Goal: Information Seeking & Learning: Check status

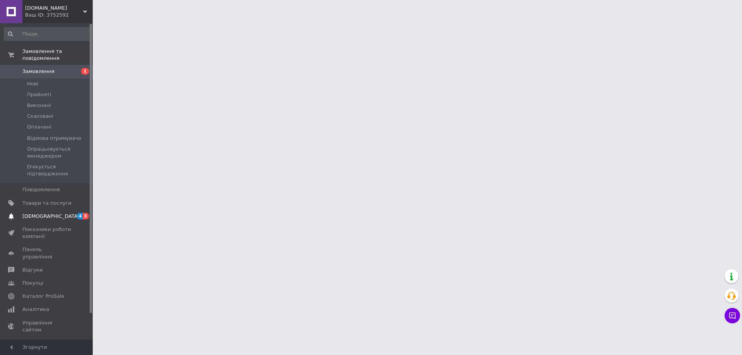
click at [46, 213] on span "[DEMOGRAPHIC_DATA]" at bounding box center [50, 216] width 57 height 7
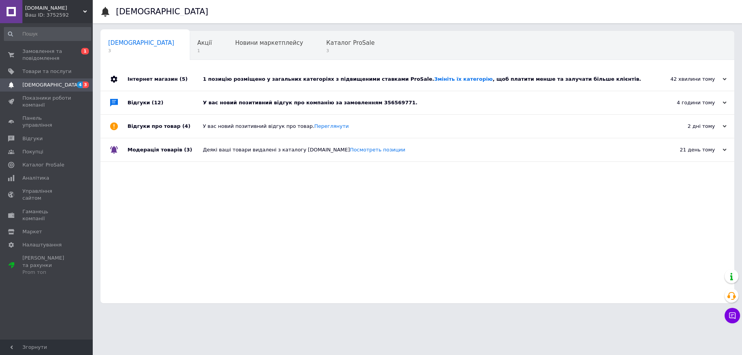
click at [254, 92] on div "У вас новий позитивний відгук про компанію за замовленням 356569771." at bounding box center [426, 102] width 447 height 23
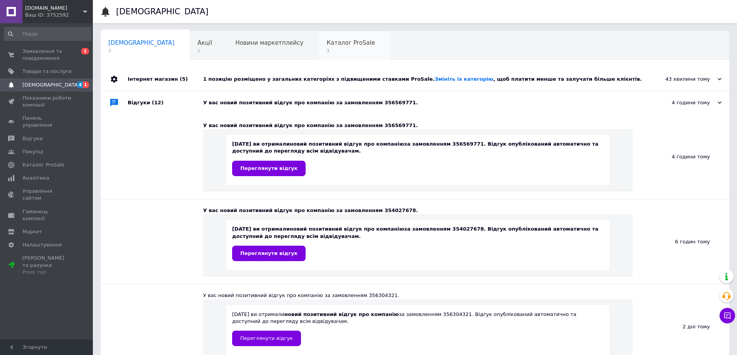
click at [326, 46] on span "Каталог ProSale" at bounding box center [350, 42] width 48 height 7
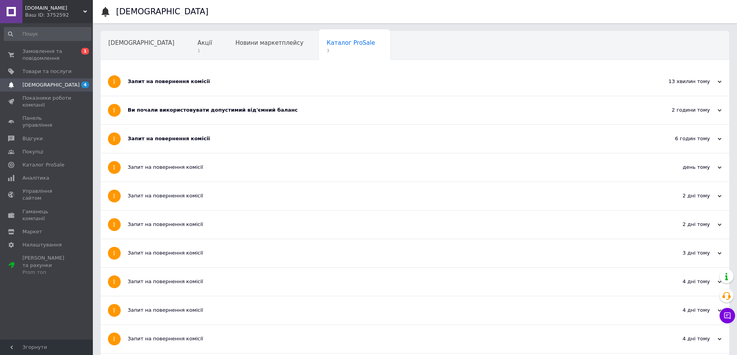
click at [167, 136] on div "Запит на повернення комісії" at bounding box center [386, 138] width 516 height 7
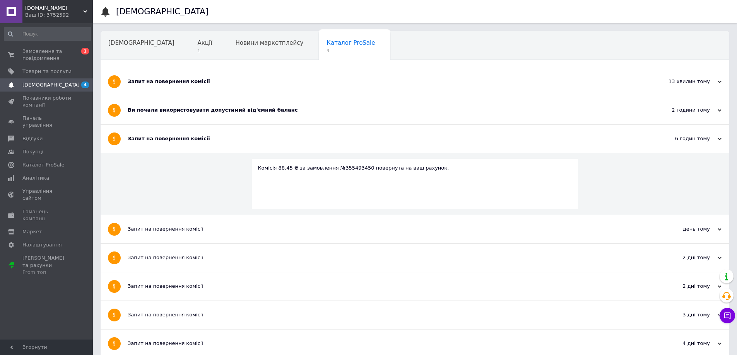
click at [176, 114] on div "Ви почали використовувати допустимий від'ємний баланс" at bounding box center [386, 110] width 516 height 7
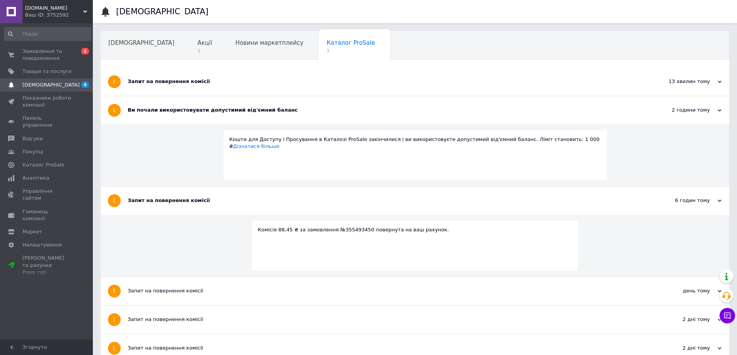
click at [195, 78] on div "Запит на повернення комісії" at bounding box center [386, 82] width 516 height 28
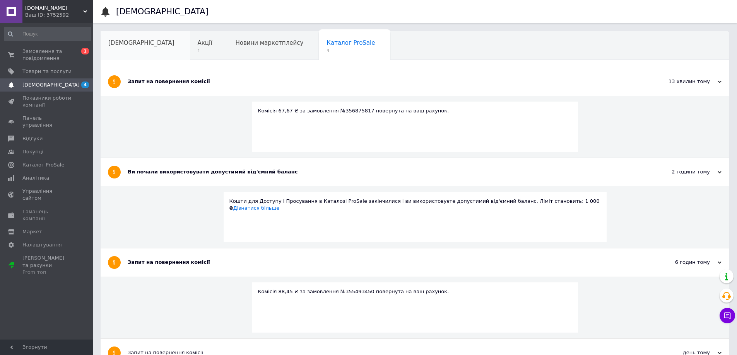
click at [148, 48] on div "[DEMOGRAPHIC_DATA]" at bounding box center [145, 45] width 89 height 29
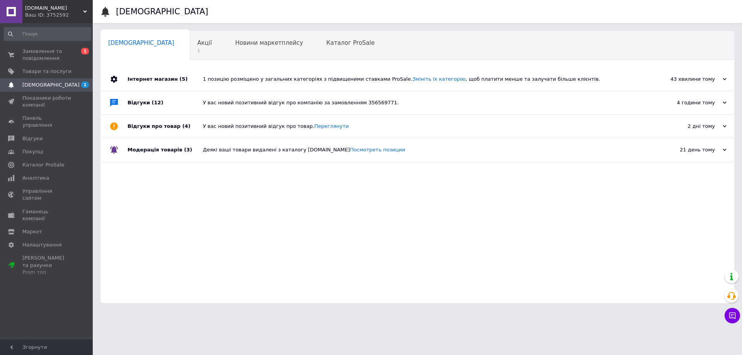
click at [274, 102] on div "У вас новий позитивний відгук про компанію за замовленням 356569771." at bounding box center [426, 102] width 447 height 7
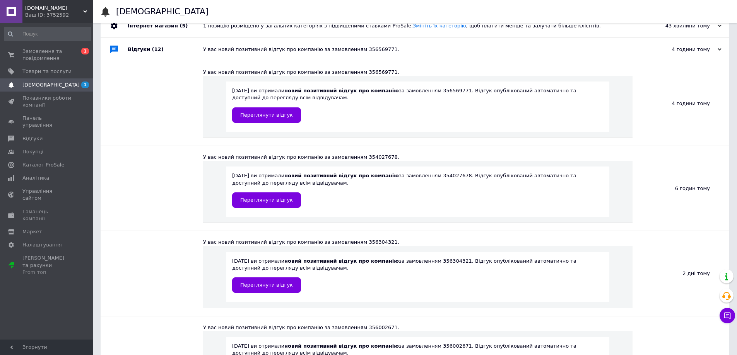
scroll to position [77, 0]
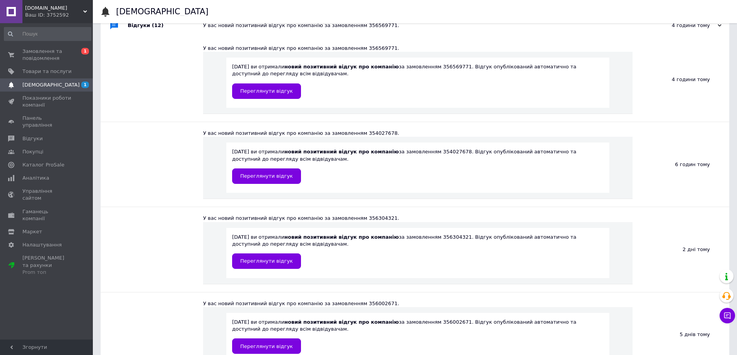
click at [216, 261] on div "[DATE] ви отримали новий позитивний відгук про компанію за замовленням 35630432…" at bounding box center [417, 253] width 429 height 62
click at [257, 261] on span "Переглянути відгук" at bounding box center [266, 261] width 53 height 6
click at [63, 51] on span "Замовлення та повідомлення" at bounding box center [46, 55] width 49 height 14
